Goal: Task Accomplishment & Management: Complete application form

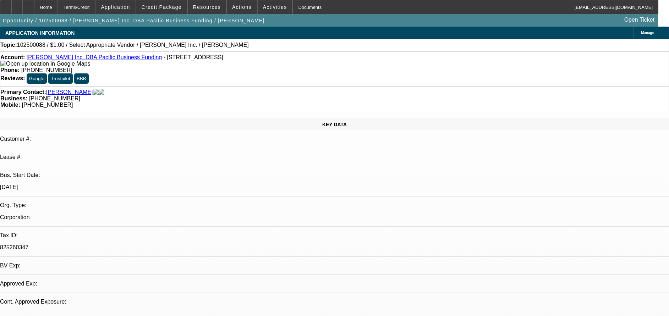
select select "0"
select select "2"
select select "0.1"
select select "4"
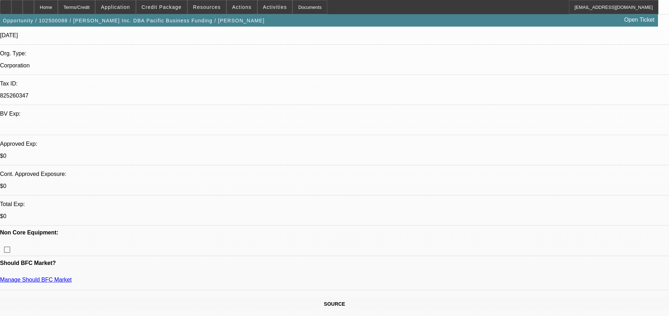
scroll to position [150, 0]
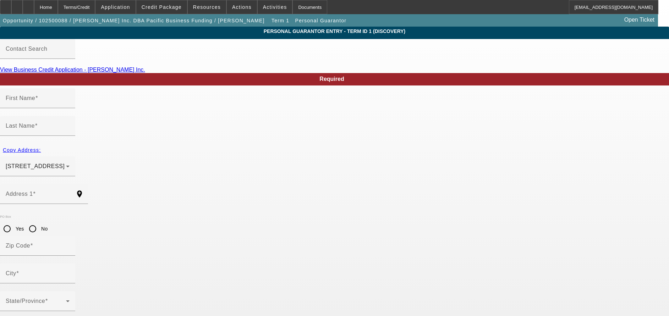
type input "[PERSON_NAME]"
type input "[STREET_ADDRESS]"
radio input "true"
type input "96734"
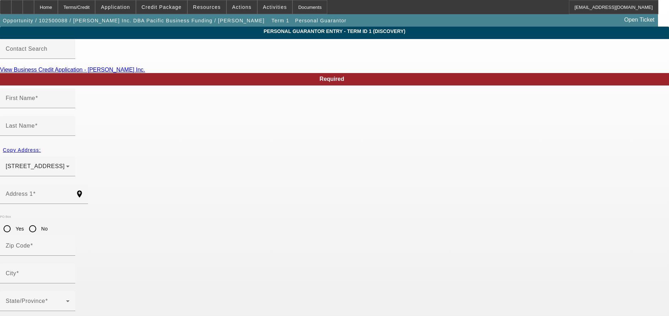
type input "Kailua"
type input "[PHONE_NUMBER]"
type input "50"
type input "000-00-0000"
type input "[PERSON_NAME][EMAIL_ADDRESS][DOMAIN_NAME]"
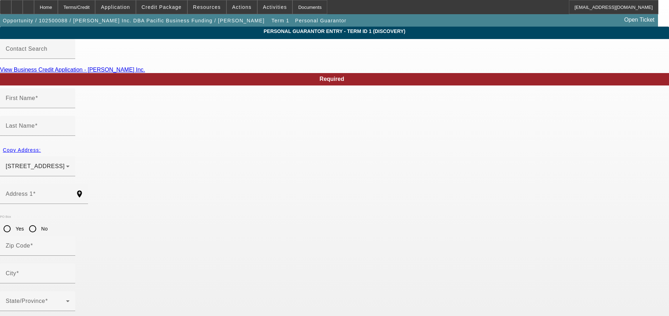
type input "[PHONE_NUMBER]"
drag, startPoint x: 170, startPoint y: 282, endPoint x: 55, endPoint y: 276, distance: 114.8
type input "111-11-1111"
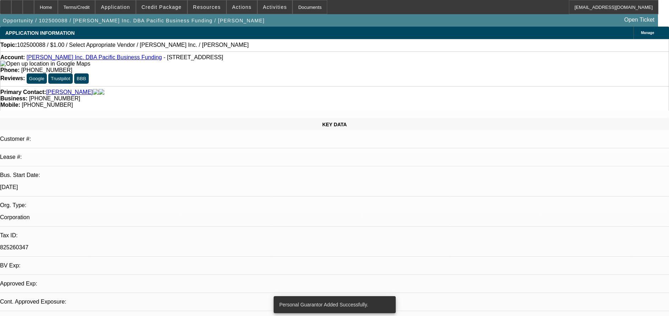
select select "0"
select select "2"
select select "0.1"
select select "4"
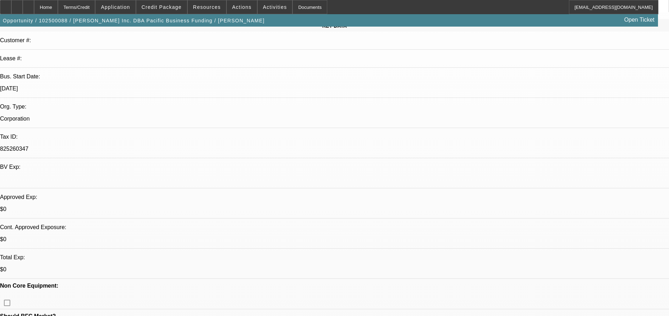
scroll to position [114, 0]
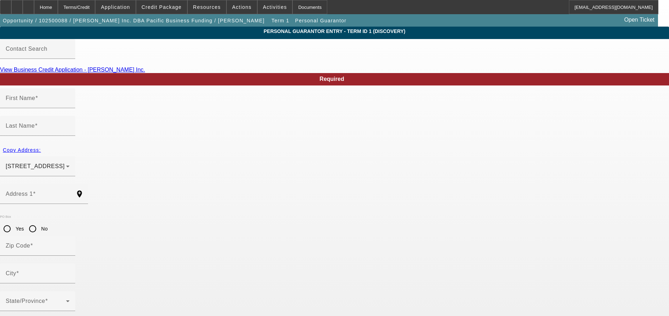
type input "Lizel"
type input "[PERSON_NAME]"
type input "[STREET_ADDRESS]"
radio input "true"
type input "96734"
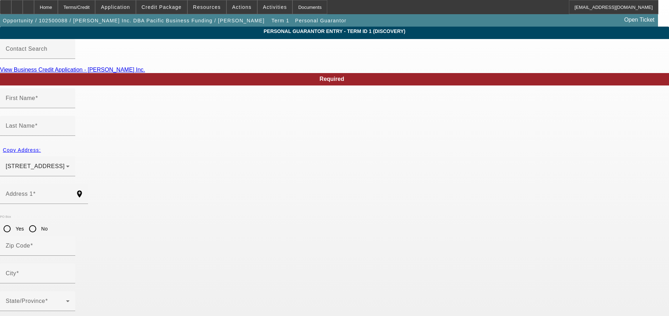
type input "Kailua"
type input "[PHONE_NUMBER]"
type input "50"
type input "000-00-0000"
type input "lizel@pacificbusinessfunding.com"
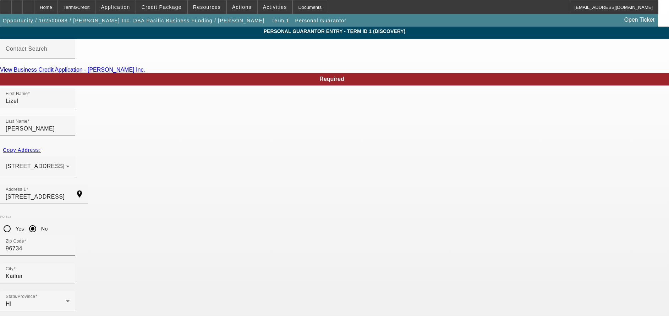
type input "222-22-2222"
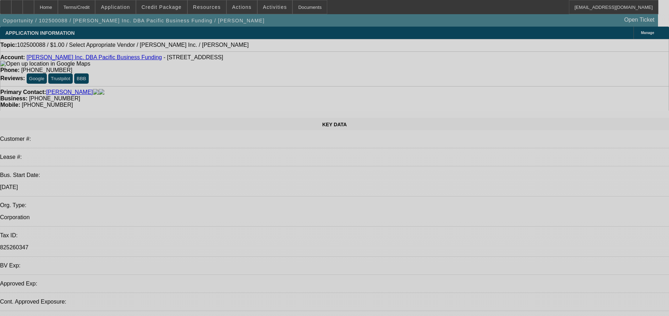
select select "0"
select select "2"
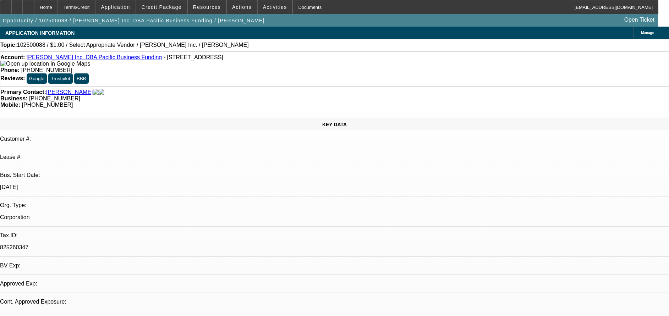
select select "2"
select select "0.1"
select select "4"
click at [173, 8] on span "Credit Package" at bounding box center [162, 7] width 40 height 6
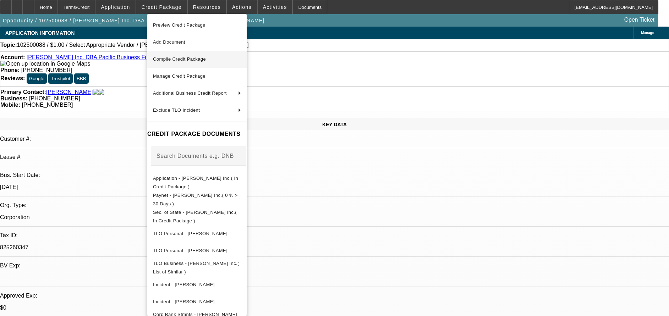
click at [222, 63] on span "Compile Credit Package" at bounding box center [197, 59] width 88 height 9
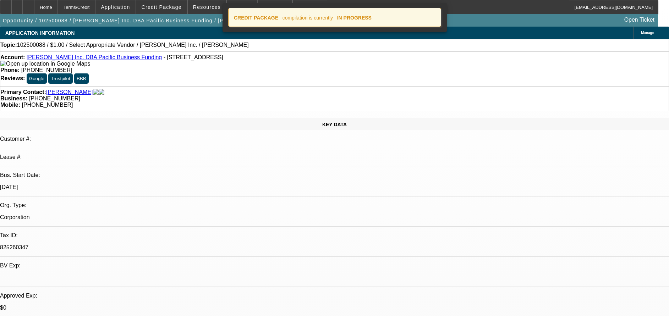
select select "0"
select select "2"
select select "0.1"
select select "4"
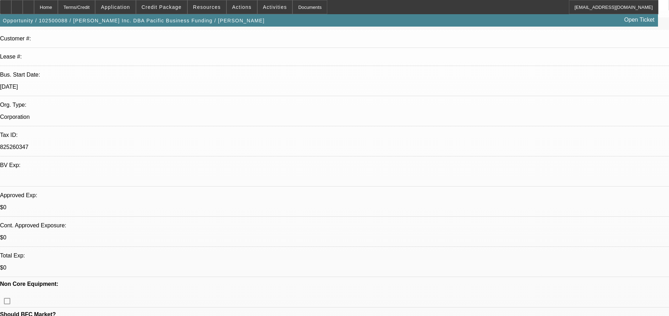
scroll to position [148, 0]
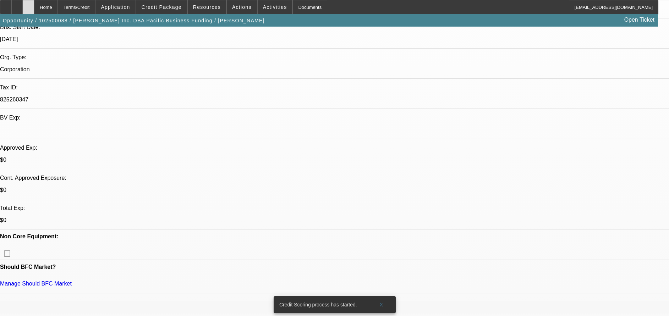
click at [34, 9] on div at bounding box center [28, 7] width 11 height 14
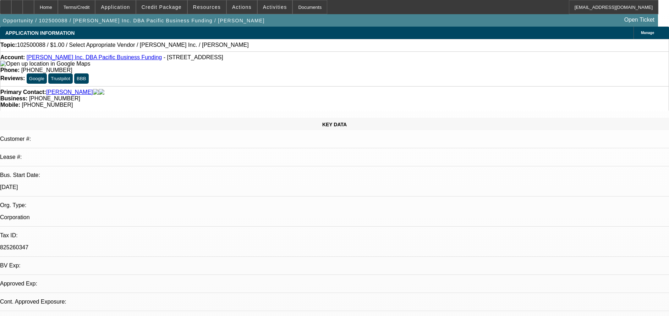
select select "0"
select select "2"
select select "0.1"
select select "1"
select select "2"
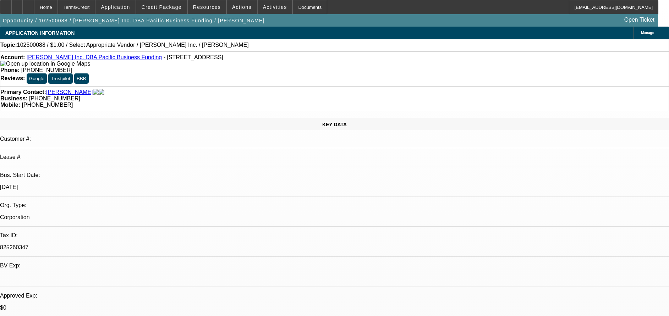
select select "4"
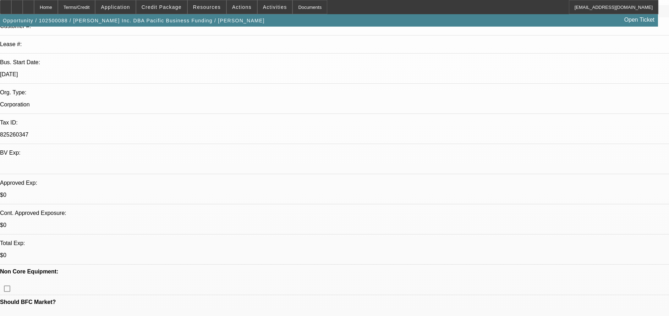
scroll to position [115, 0]
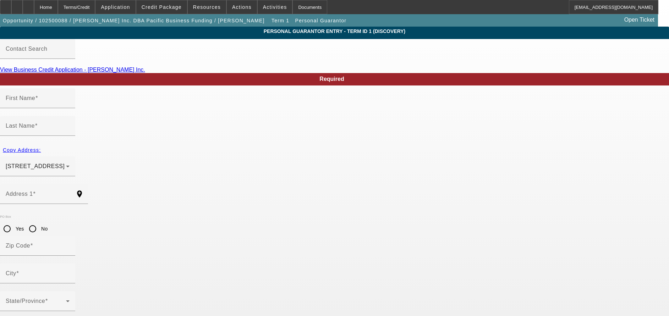
type input "[PERSON_NAME]"
type input "[STREET_ADDRESS]"
radio input "true"
type input "96734"
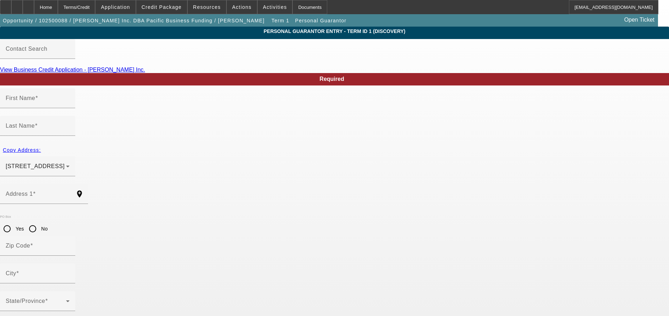
type input "Kailua"
type input "[PHONE_NUMBER]"
type input "50"
type input "111-11-1111"
type input "[PERSON_NAME][EMAIL_ADDRESS][DOMAIN_NAME]"
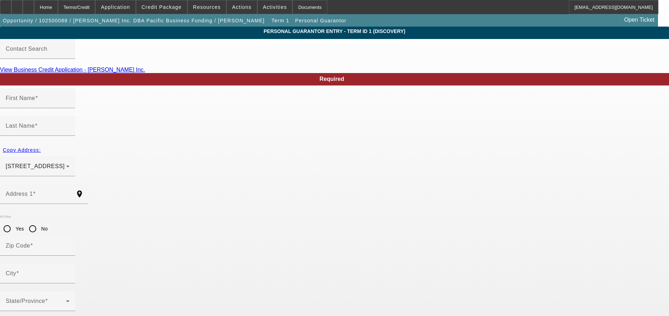
type input "[PHONE_NUMBER]"
click at [58, 8] on div "Home" at bounding box center [46, 7] width 24 height 14
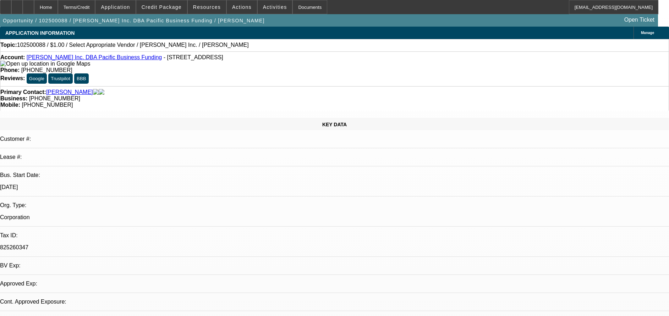
select select "0"
select select "2"
select select "0.1"
select select "4"
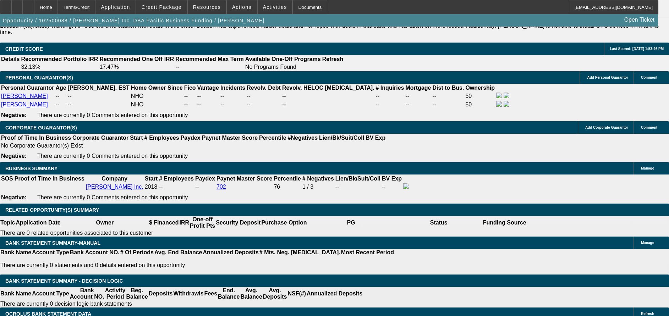
scroll to position [1004, 0]
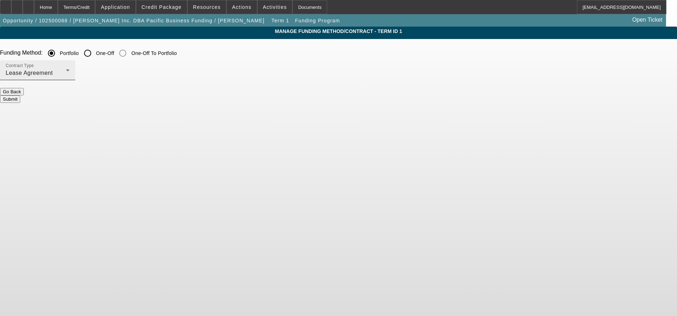
click at [66, 77] on div "Lease Agreement" at bounding box center [36, 73] width 60 height 9
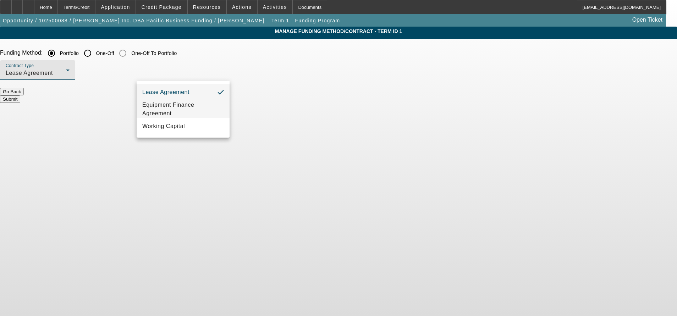
click at [176, 104] on span "Equipment Finance Agreement" at bounding box center [183, 109] width 82 height 17
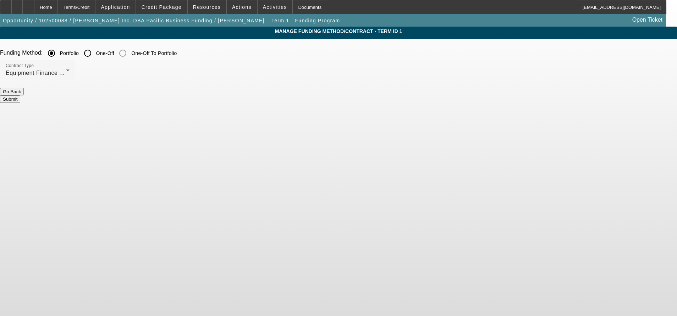
click at [20, 95] on button "Submit" at bounding box center [10, 98] width 20 height 7
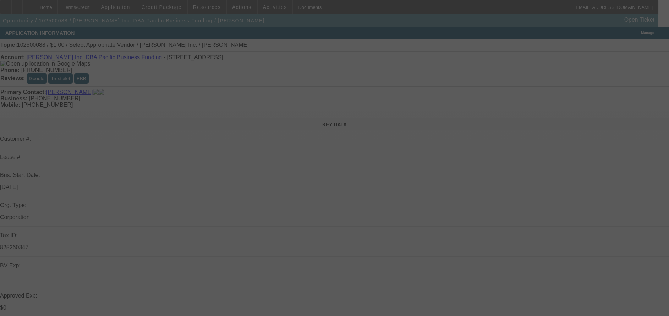
click at [373, 208] on div at bounding box center [334, 158] width 669 height 316
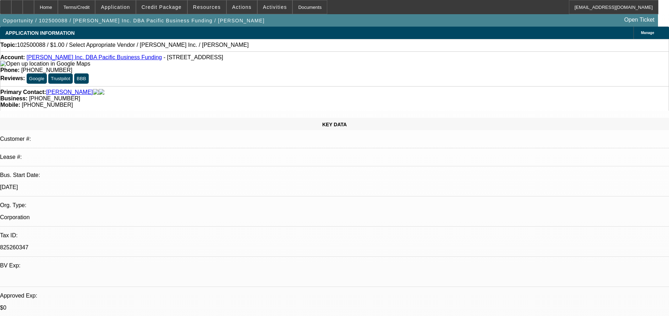
select select "0"
select select "2"
select select "0"
select select "6"
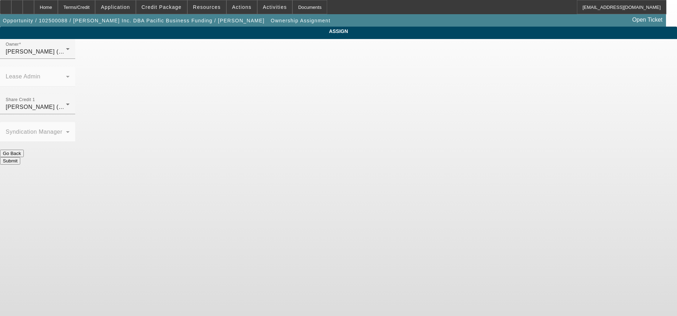
click at [75, 114] on div at bounding box center [37, 118] width 75 height 8
click at [66, 103] on div "[PERSON_NAME] (Lvl 3)" at bounding box center [36, 107] width 60 height 9
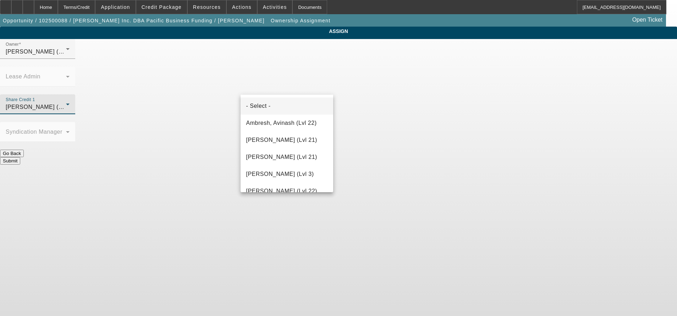
click at [289, 108] on mat-option "- Select -" at bounding box center [287, 106] width 93 height 17
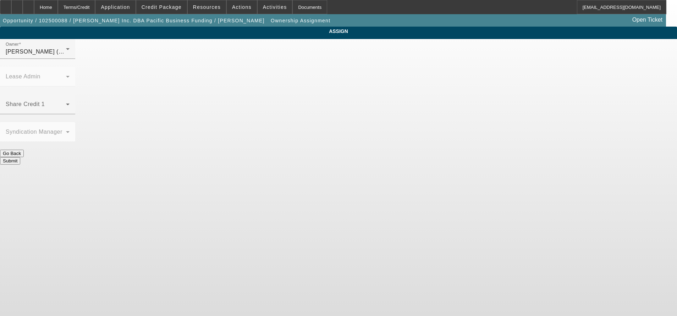
click at [20, 157] on button "Submit" at bounding box center [10, 160] width 20 height 7
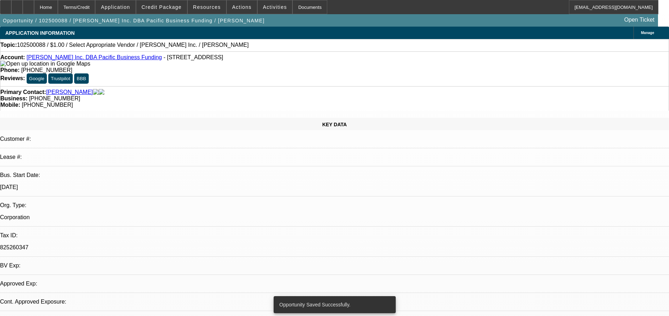
select select "0"
select select "2"
select select "0"
select select "6"
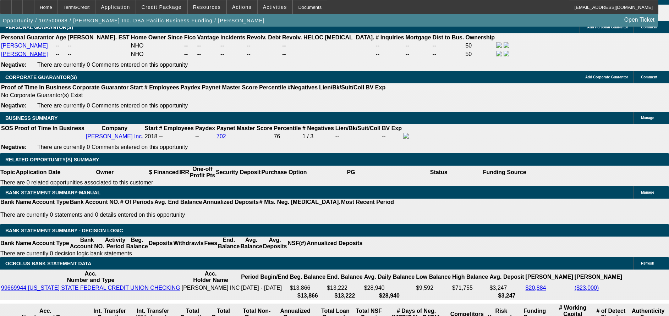
scroll to position [1041, 0]
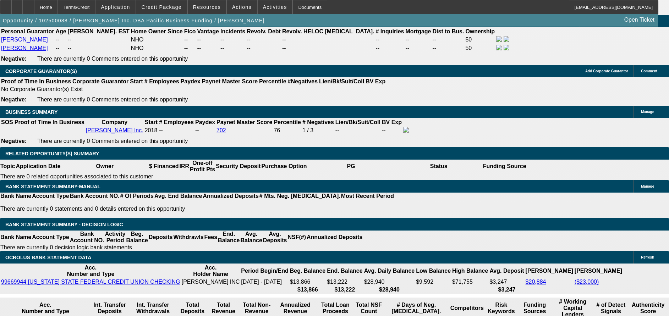
type input "$0.00"
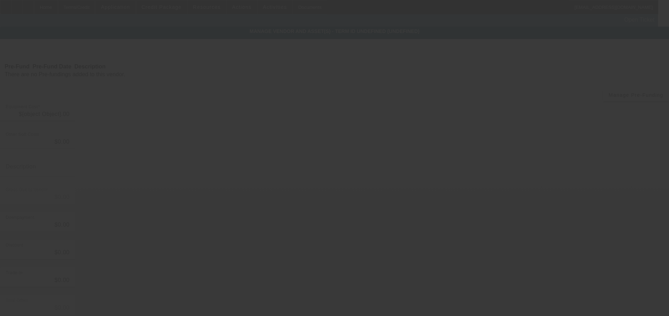
type input "$1.00"
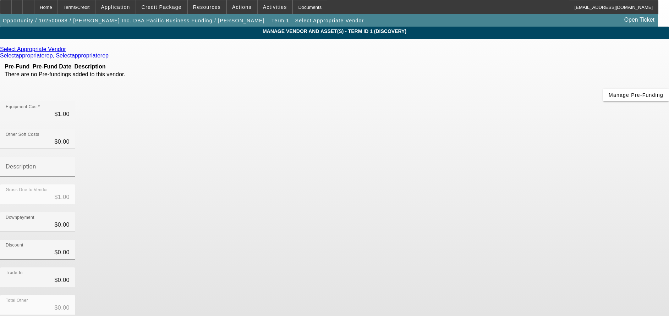
click at [68, 51] on icon at bounding box center [68, 49] width 0 height 6
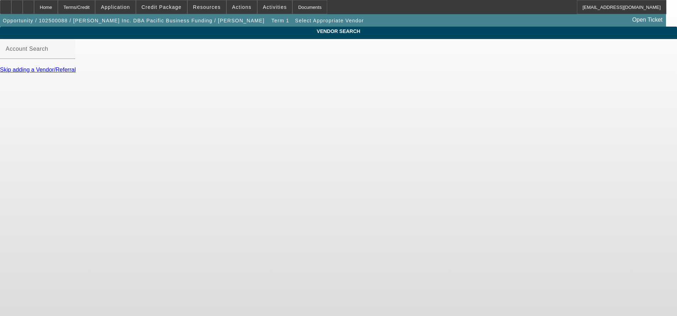
click at [70, 51] on div "Account Search" at bounding box center [38, 49] width 64 height 20
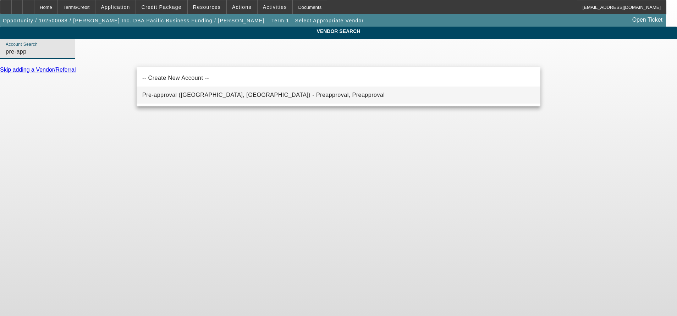
click at [224, 101] on mat-option "Pre-approval ([GEOGRAPHIC_DATA], [GEOGRAPHIC_DATA]) - Preapproval, Preapproval" at bounding box center [339, 95] width 404 height 17
type input "Pre-approval ([GEOGRAPHIC_DATA], [GEOGRAPHIC_DATA]) - Preapproval, Preapproval"
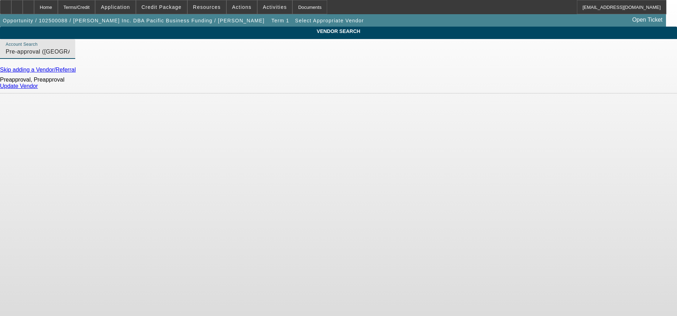
click at [38, 89] on link "Update Vendor" at bounding box center [19, 86] width 38 height 6
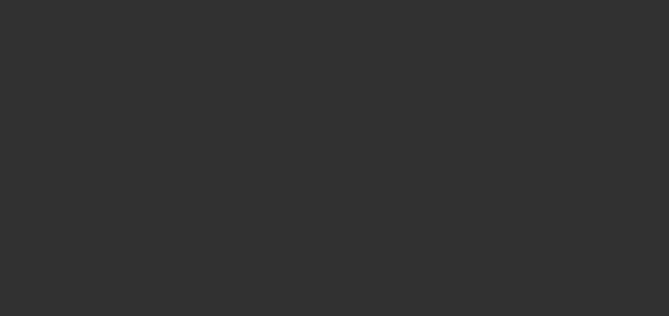
type input "$1.00"
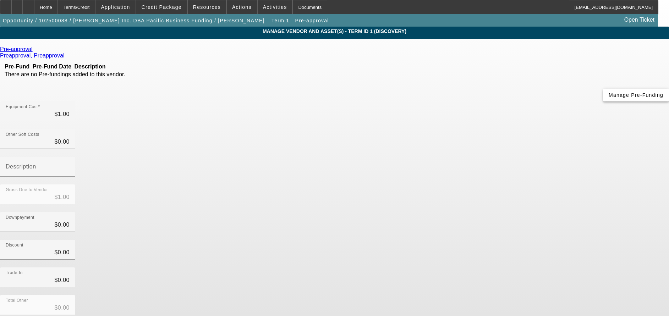
click at [603, 103] on span "button" at bounding box center [636, 95] width 66 height 17
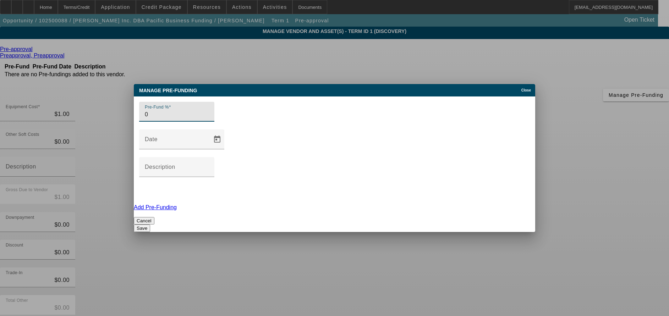
type input "0"
click at [150, 225] on button "Save" at bounding box center [142, 228] width 16 height 7
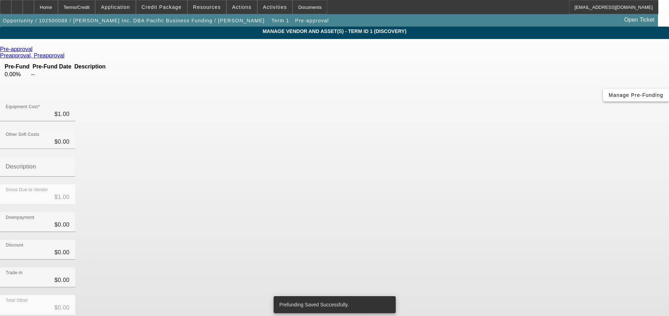
scroll to position [14, 0]
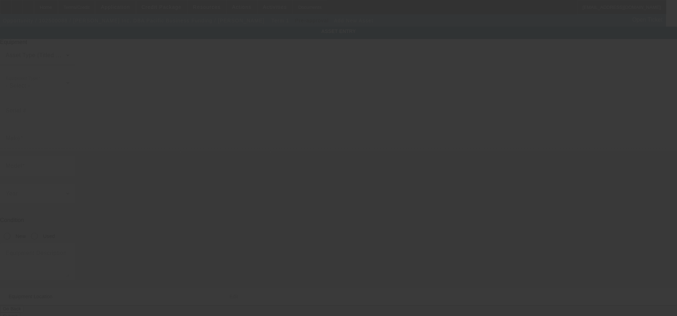
type input "[STREET_ADDRESS]"
type input "Ste 3203"
type input "Kailua"
type input "96734"
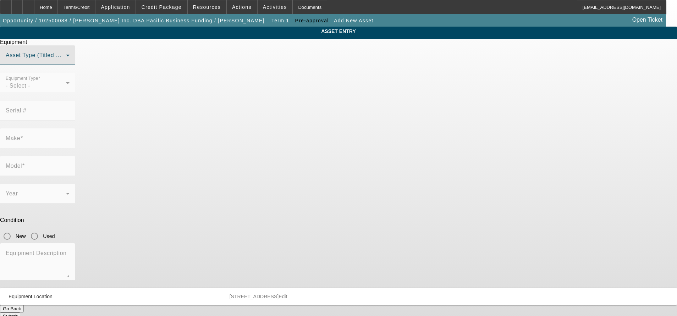
click at [66, 62] on span at bounding box center [36, 58] width 60 height 9
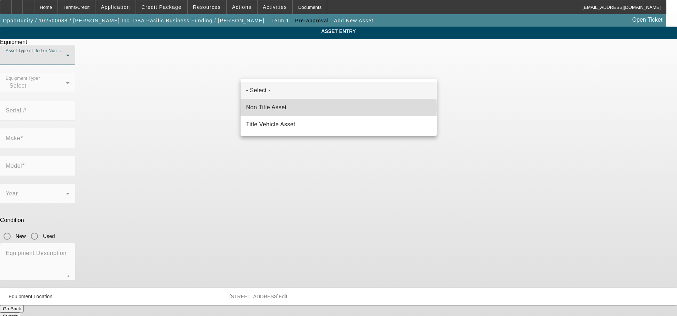
click at [285, 108] on span "Non Title Asset" at bounding box center [266, 107] width 40 height 9
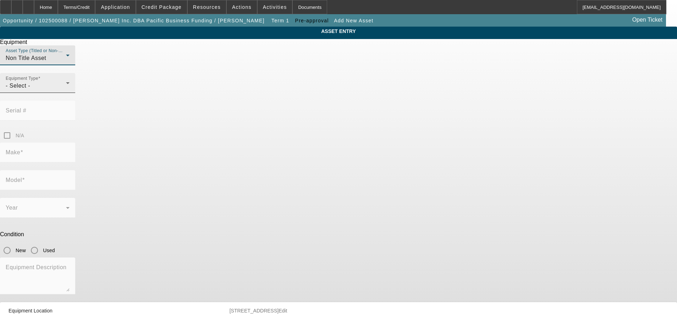
click at [75, 93] on div "Equipment Type - Select -" at bounding box center [37, 83] width 75 height 20
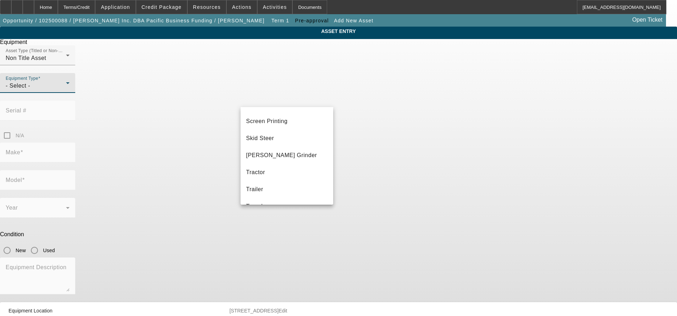
scroll to position [198, 0]
drag, startPoint x: 321, startPoint y: 199, endPoint x: 330, endPoint y: 185, distance: 17.0
click at [330, 185] on div "- Select - Backhoe Chipper Commercial Mower Crane Decorated Apparel Other DTG/D…" at bounding box center [287, 156] width 93 height 98
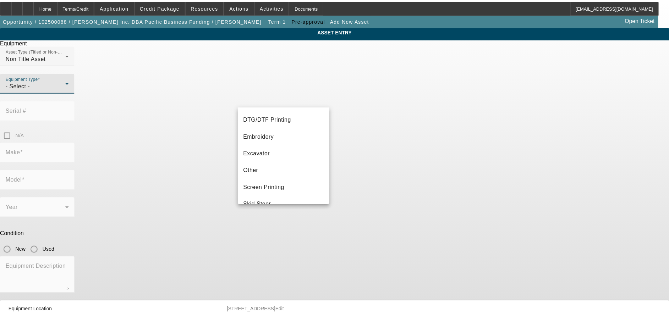
scroll to position [108, 0]
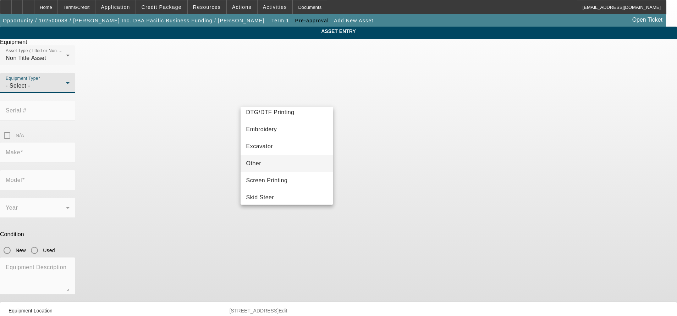
click at [297, 164] on mat-option "Other" at bounding box center [287, 163] width 93 height 17
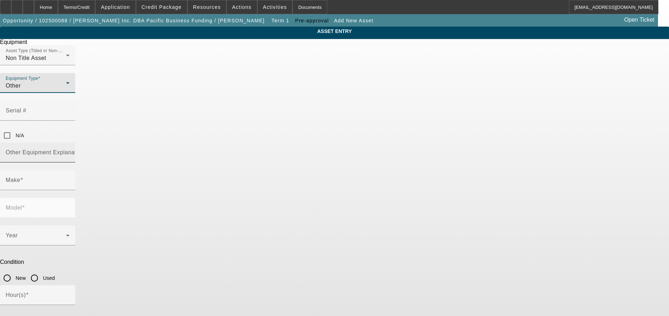
click at [85, 149] on mat-label "Other Equipment Explanation" at bounding box center [45, 152] width 79 height 6
click at [70, 151] on input "Other Equipment Explanation" at bounding box center [38, 155] width 64 height 9
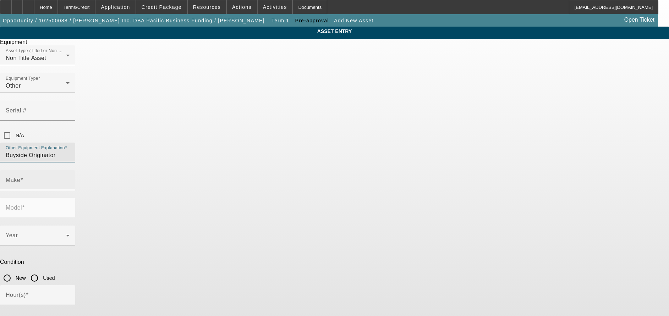
type input "Buyside Originator"
click at [70, 179] on input "Make" at bounding box center [38, 183] width 64 height 9
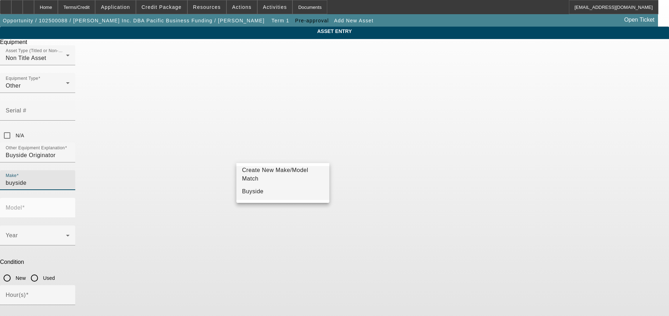
click at [262, 192] on mat-option "Buyside" at bounding box center [282, 191] width 93 height 17
type input "Buyside"
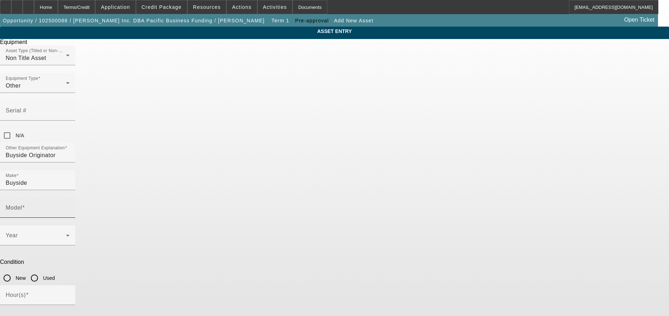
click at [22, 205] on mat-label "Model" at bounding box center [14, 208] width 16 height 6
click at [70, 207] on input "Model" at bounding box center [38, 211] width 64 height 9
type input "Originator"
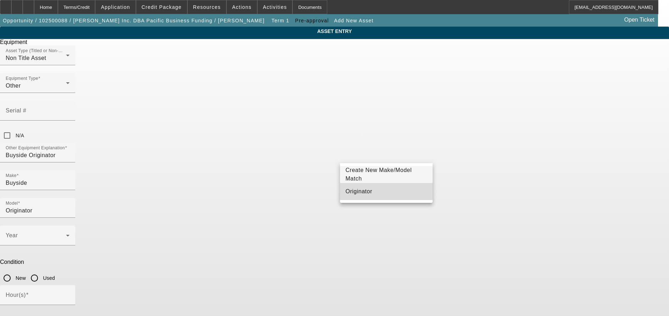
click at [359, 187] on mat-option "Originator" at bounding box center [386, 191] width 93 height 17
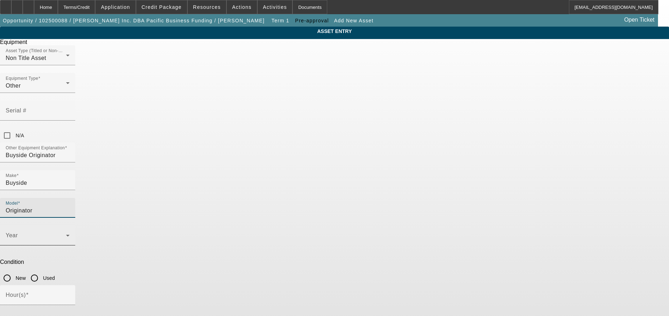
click at [70, 226] on div "Year" at bounding box center [38, 236] width 64 height 20
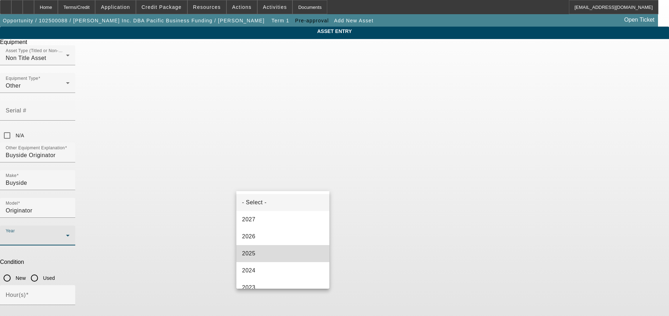
click at [292, 252] on mat-option "2025" at bounding box center [282, 253] width 93 height 17
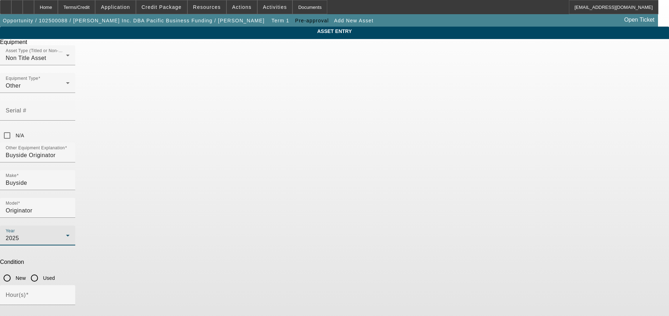
click at [14, 271] on input "New" at bounding box center [7, 278] width 14 height 14
radio input "true"
click at [14, 313] on input "N/A" at bounding box center [7, 320] width 14 height 14
checkbox input "true"
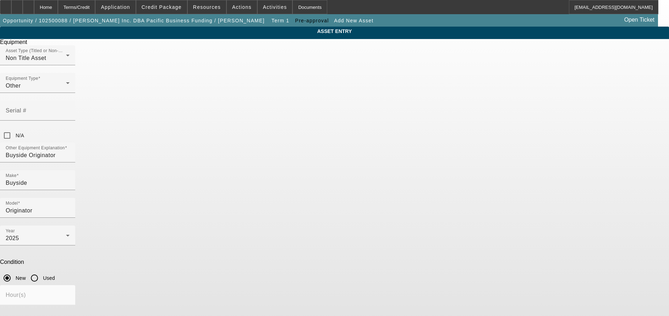
type textarea "Buyside Originator"
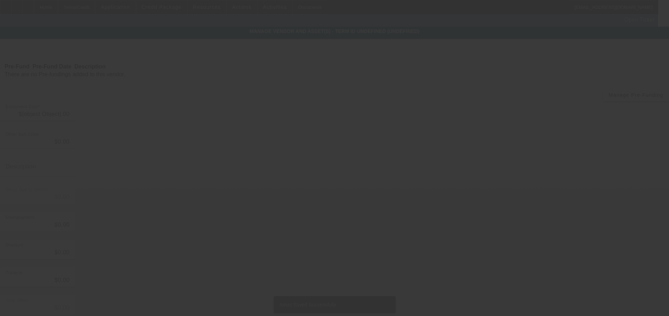
type input "$1.00"
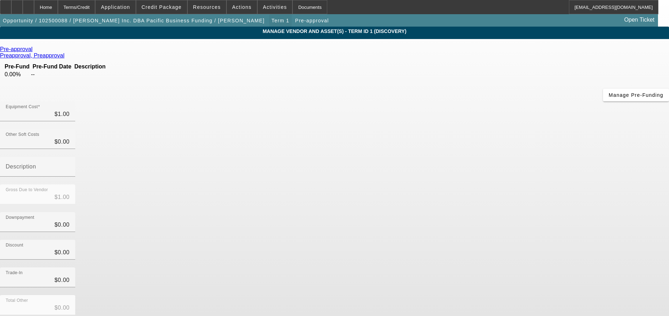
click at [271, 22] on span "Term 1" at bounding box center [280, 21] width 18 height 6
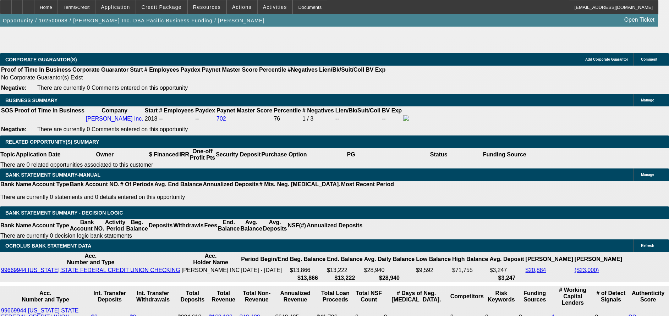
select select "0"
select select "2"
select select "0"
select select "6"
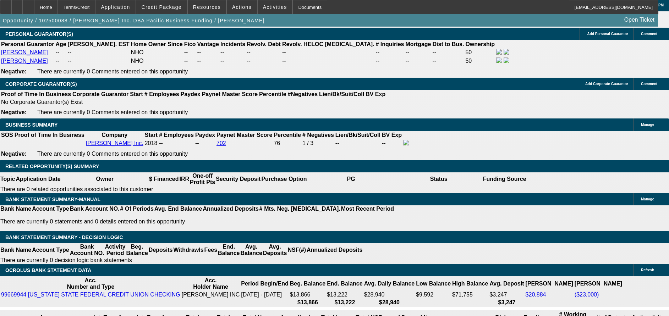
scroll to position [1069, 0]
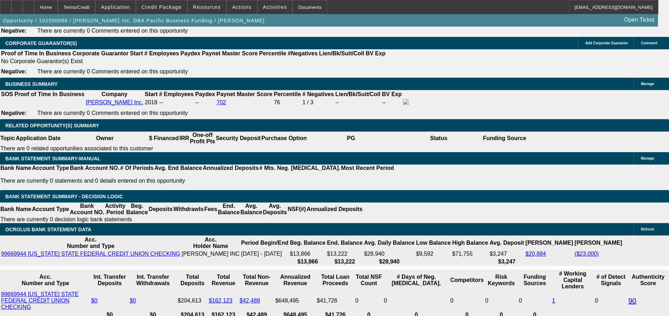
type input "12"
type input "10"
type input "$0.16"
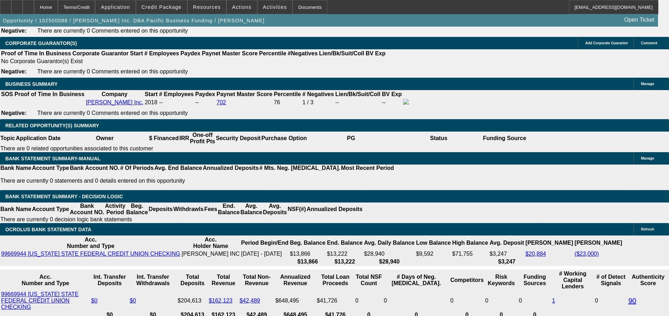
type input "$0.08"
type input "$0.18"
type input "$0.09"
type input "10"
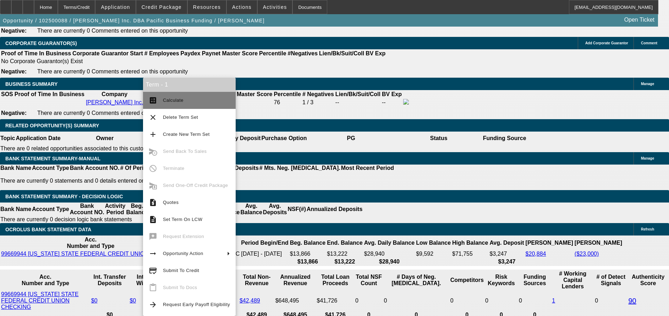
click at [181, 100] on span "Calculate" at bounding box center [173, 100] width 21 height 5
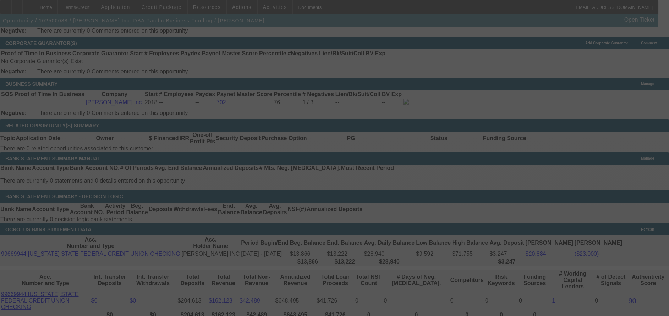
select select "0"
select select "2"
select select "0"
select select "6"
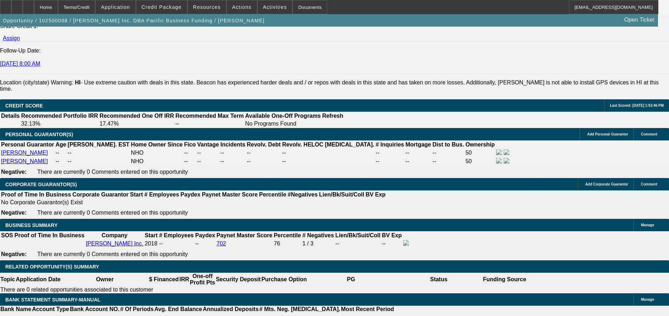
scroll to position [1083, 0]
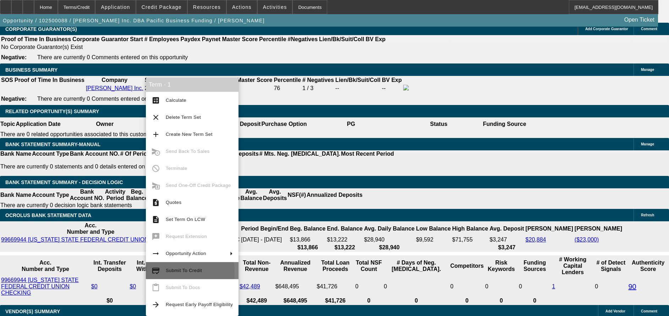
click at [175, 273] on span "Submit To Credit" at bounding box center [184, 270] width 36 height 5
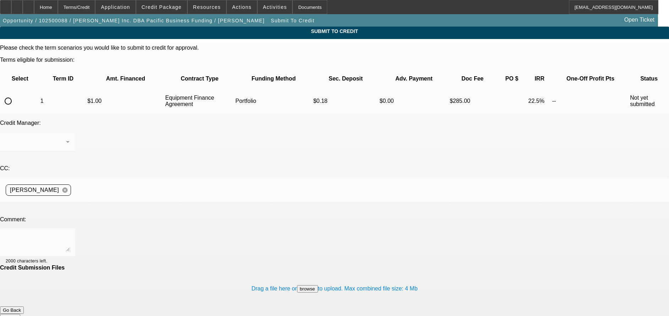
click at [15, 94] on input "radio" at bounding box center [8, 101] width 14 height 14
radio input "true"
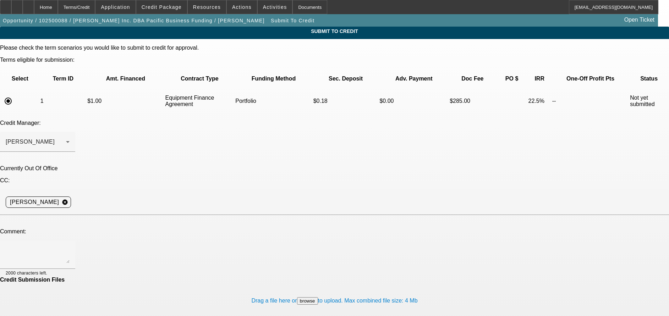
click at [66, 138] on div "[PERSON_NAME]" at bounding box center [36, 142] width 60 height 9
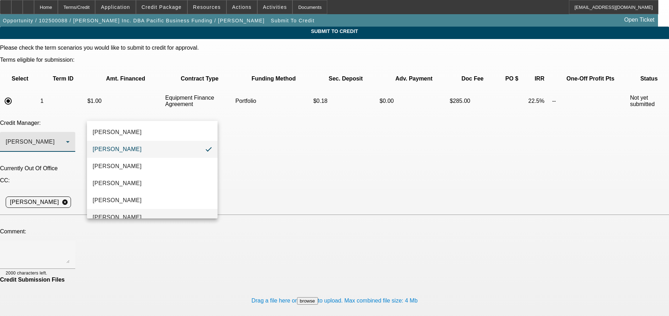
click at [151, 216] on mat-option "[PERSON_NAME]" at bounding box center [152, 217] width 131 height 17
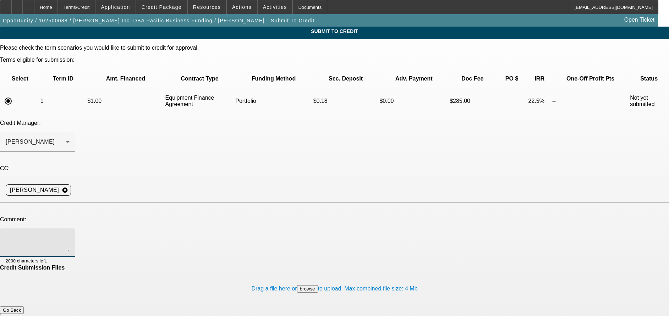
click at [70, 234] on textarea at bounding box center [38, 242] width 64 height 17
type textarea "[PERSON_NAME] - another Buyside Source to review. We have not booked any deals …"
click at [20, 314] on button "Submit" at bounding box center [10, 317] width 20 height 7
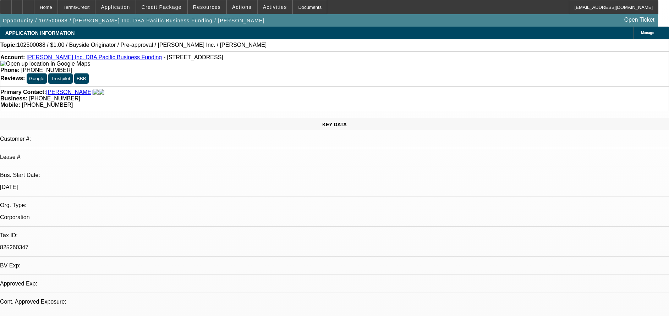
select select "0"
select select "2"
select select "0"
select select "6"
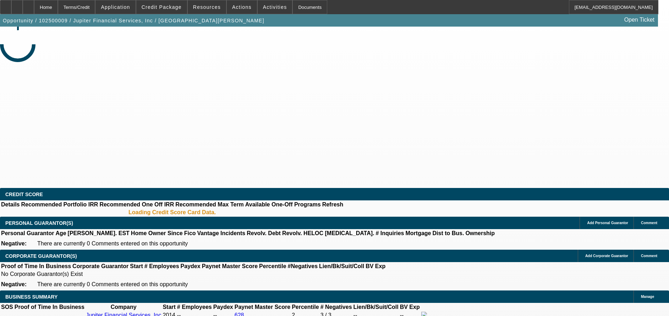
select select "0"
select select "2"
select select "0.1"
select select "4"
